Goal: Task Accomplishment & Management: Manage account settings

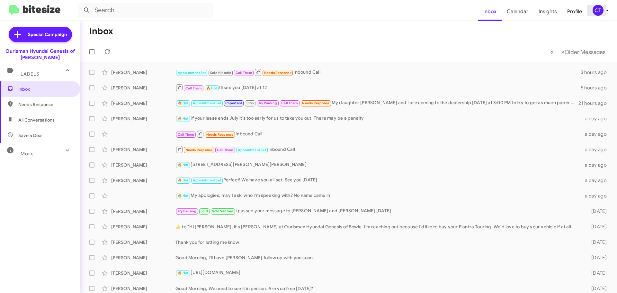
click at [597, 10] on div "CT" at bounding box center [598, 10] width 11 height 11
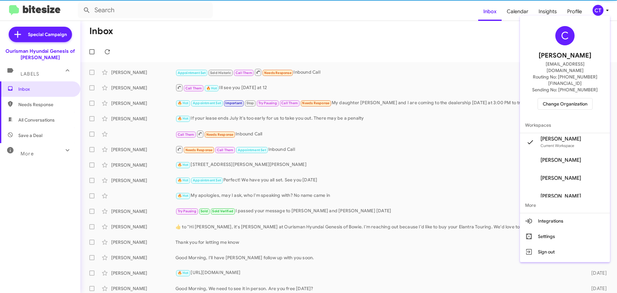
click at [548, 98] on button "Change Organization" at bounding box center [565, 104] width 55 height 12
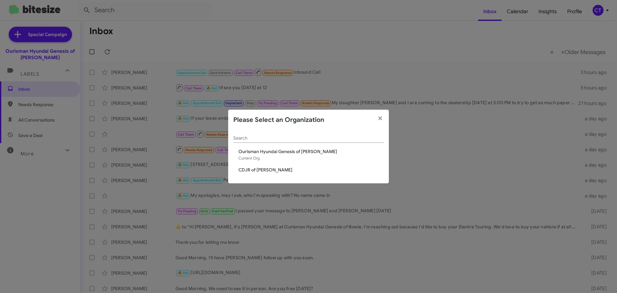
click at [240, 169] on span "CDJR of Bowie" at bounding box center [311, 170] width 145 height 6
